Goal: Find specific page/section: Find specific page/section

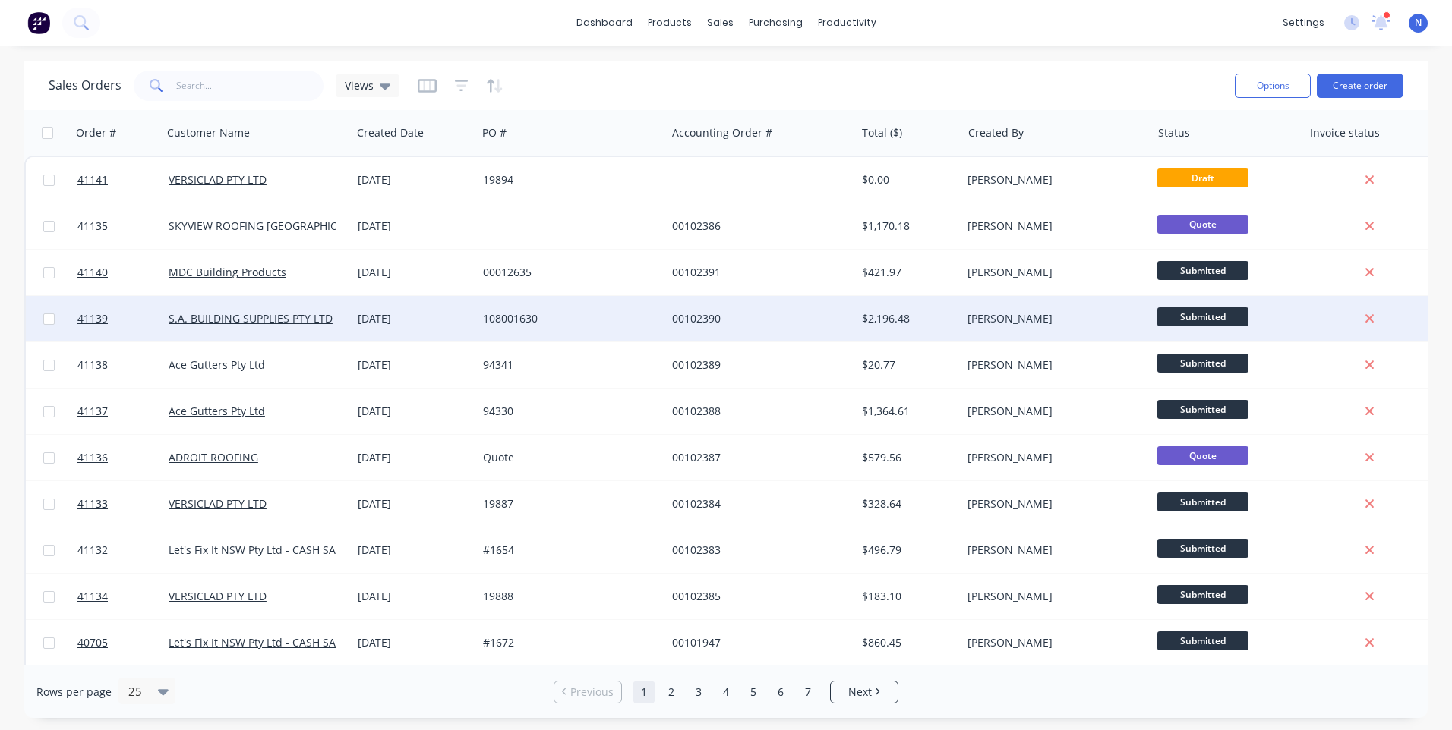
click at [525, 332] on div "108001630" at bounding box center [571, 319] width 189 height 46
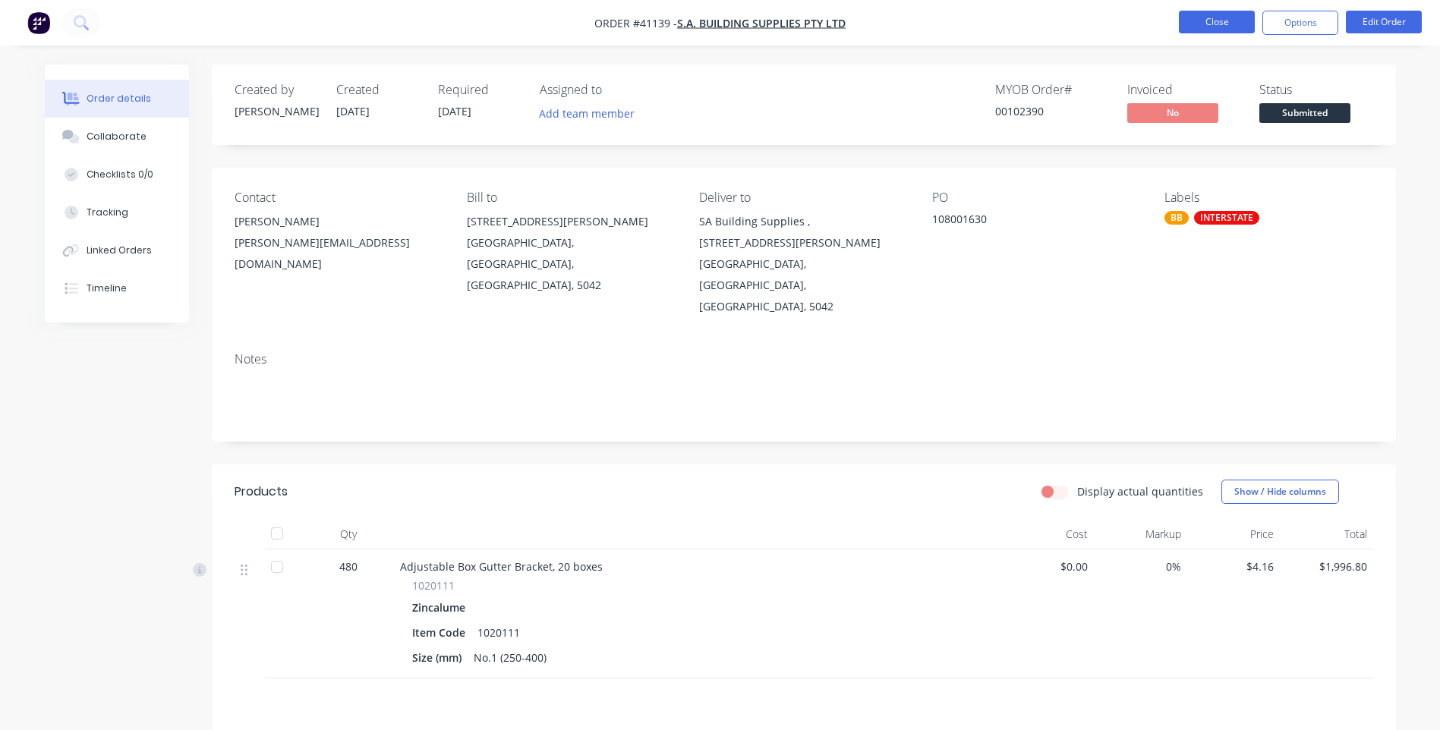
click at [1189, 22] on button "Close" at bounding box center [1217, 22] width 76 height 23
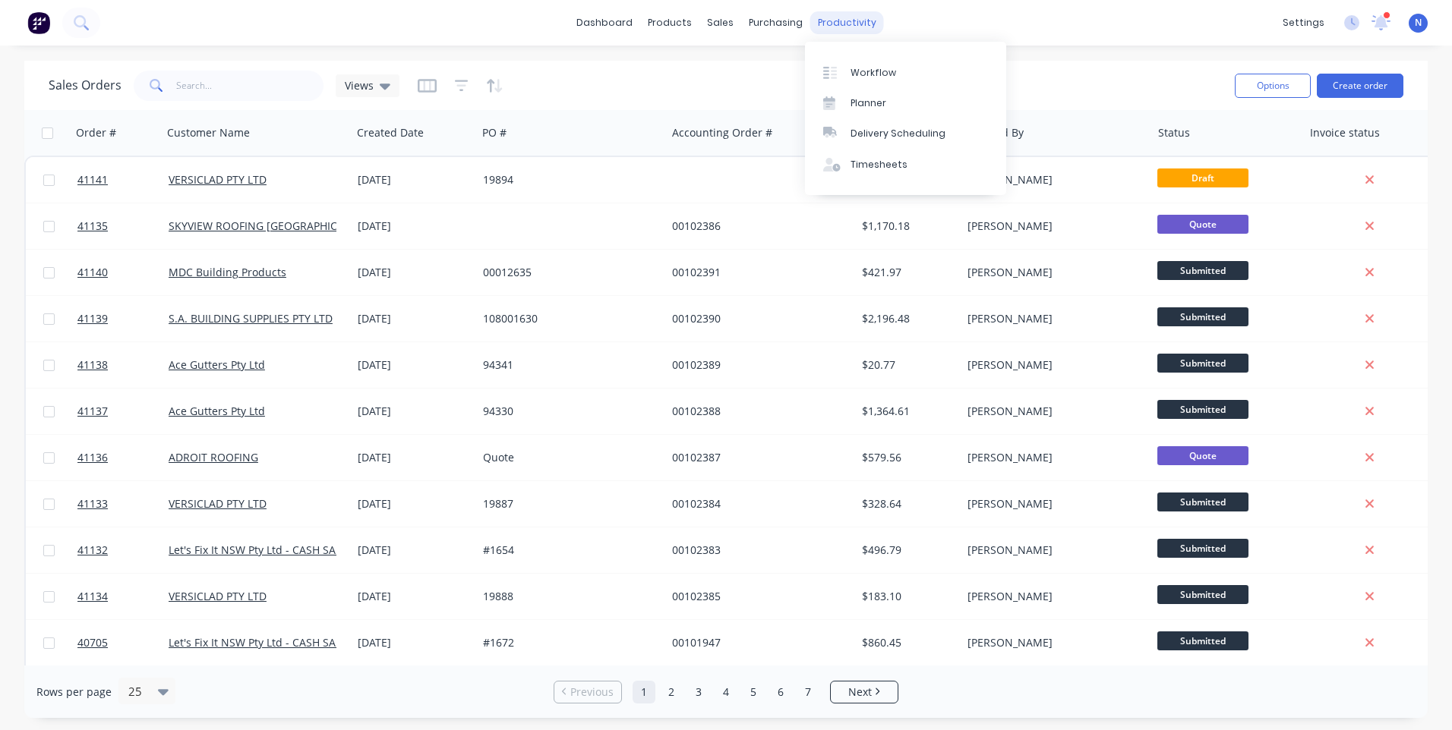
click at [842, 21] on div "productivity" at bounding box center [847, 22] width 74 height 23
click at [850, 75] on div "Workflow" at bounding box center [873, 73] width 46 height 14
